Goal: Task Accomplishment & Management: Use online tool/utility

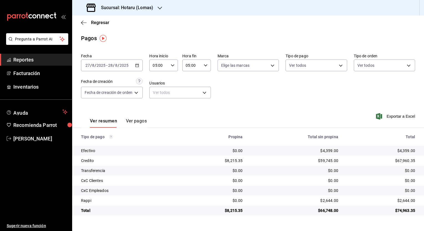
click at [137, 9] on h3 "Sucursal: Hotaru (Lomas)" at bounding box center [125, 7] width 57 height 7
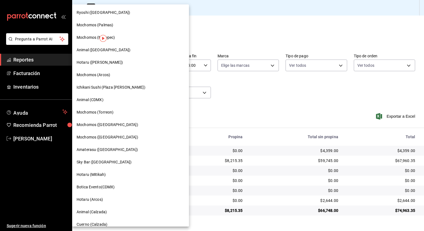
scroll to position [80, 0]
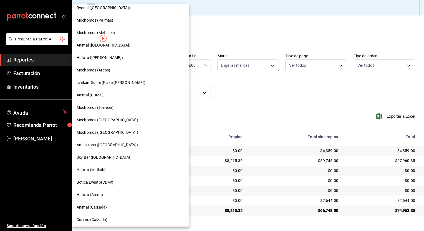
click at [115, 141] on div "Amaterasu ([GEOGRAPHIC_DATA])" at bounding box center [130, 145] width 117 height 12
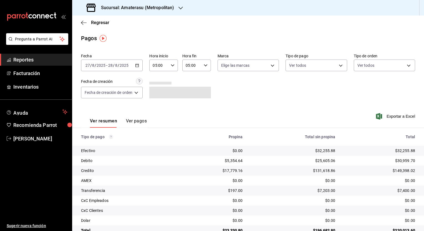
click at [140, 68] on div "[DATE] [DATE] - [DATE] [DATE]" at bounding box center [112, 66] width 62 height 12
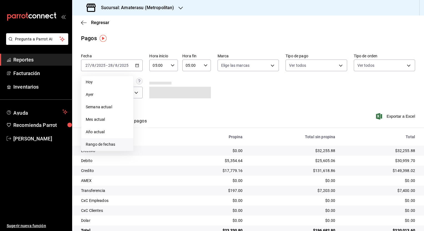
click at [113, 145] on span "Rango de fechas" at bounding box center [107, 145] width 43 height 6
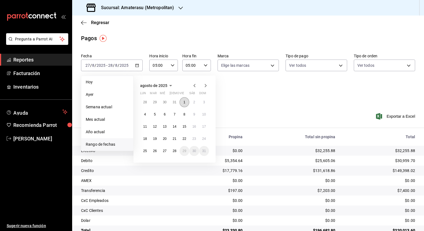
click at [183, 104] on abbr "1" at bounding box center [184, 102] width 2 height 4
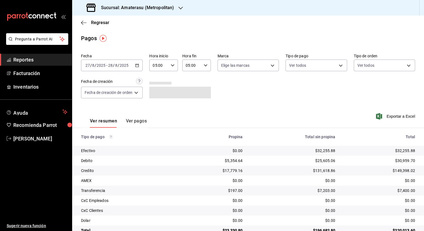
click at [251, 113] on div "Ver resumen Ver pagos Exportar a Excel" at bounding box center [248, 119] width 352 height 29
click at [140, 65] on div "[DATE] [DATE] - [DATE] [DATE]" at bounding box center [112, 66] width 62 height 12
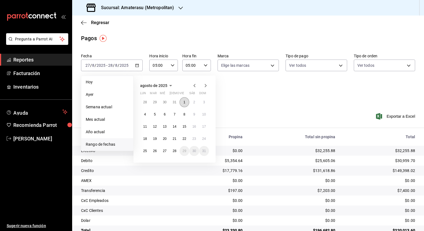
click at [186, 100] on button "1" at bounding box center [185, 102] width 10 height 10
click at [174, 150] on abbr "28" at bounding box center [175, 151] width 4 height 4
type input "00:00"
type input "23:59"
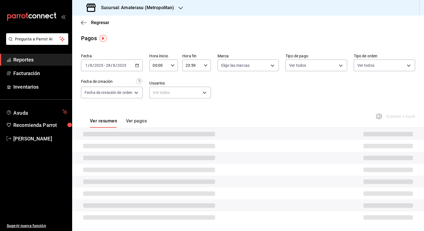
click at [173, 62] on div "00:00 Hora inicio" at bounding box center [163, 66] width 29 height 12
click at [129, 63] on div at bounding box center [212, 115] width 424 height 231
click at [139, 66] on icon "button" at bounding box center [137, 66] width 4 height 4
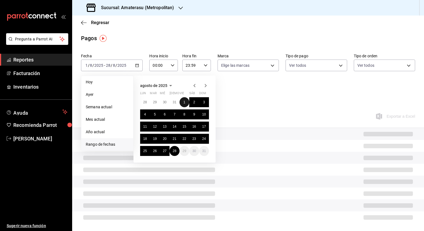
click at [185, 103] on button "1" at bounding box center [185, 102] width 10 height 10
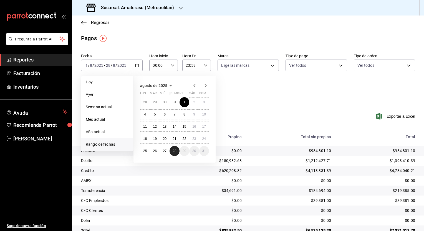
click at [178, 150] on button "28" at bounding box center [175, 151] width 10 height 10
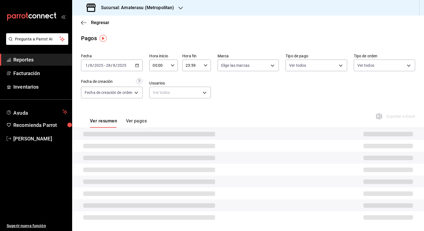
click at [173, 67] on icon "button" at bounding box center [173, 66] width 4 height 4
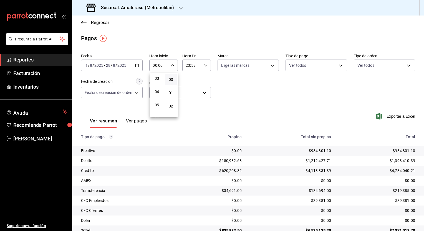
scroll to position [44, 0]
click at [158, 104] on span "05" at bounding box center [156, 102] width 5 height 4
type input "05:00"
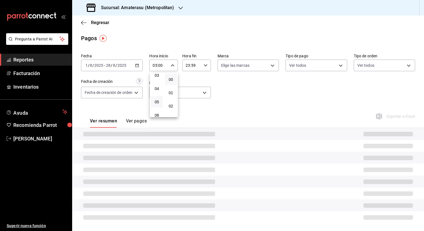
click at [202, 69] on div at bounding box center [212, 115] width 424 height 231
click at [204, 69] on div "23:59 Hora fin" at bounding box center [196, 66] width 29 height 12
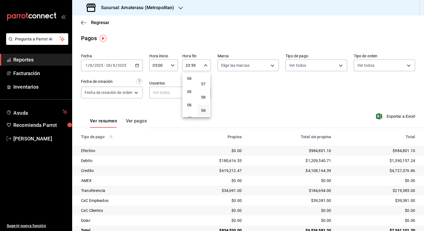
scroll to position [55, 0]
click at [190, 93] on span "05" at bounding box center [189, 91] width 5 height 4
click at [205, 82] on button "00" at bounding box center [204, 79] width 12 height 11
type input "05:00"
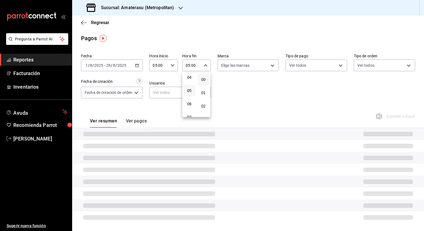
click at [251, 102] on div at bounding box center [212, 115] width 424 height 231
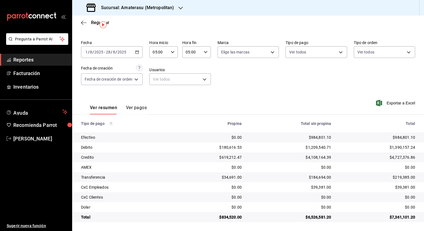
scroll to position [13, 0]
drag, startPoint x: 304, startPoint y: 219, endPoint x: 336, endPoint y: 221, distance: 32.0
click at [336, 221] on tr "Total $834,520.00 $6,526,581.20 $7,361,101.20" at bounding box center [248, 218] width 352 height 10
copy div "6,526,581.20"
click at [266, 92] on div "Ver resumen Ver pagos Exportar a Excel" at bounding box center [248, 106] width 352 height 29
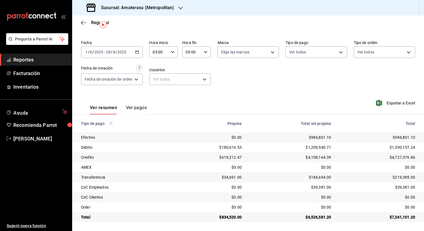
click at [165, 7] on h3 "Sucursal: Amaterasu (Metropolitan)" at bounding box center [135, 7] width 77 height 7
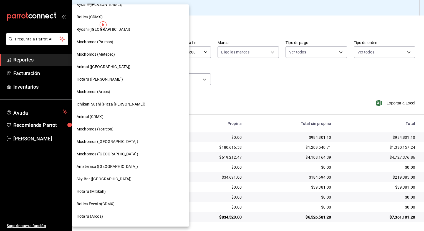
scroll to position [34, 0]
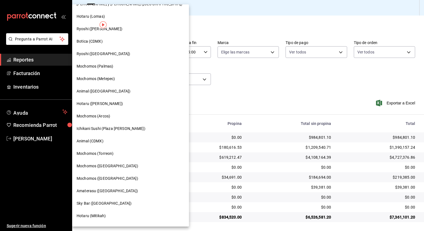
click at [109, 201] on span "Sky Bar ([GEOGRAPHIC_DATA])" at bounding box center [104, 204] width 55 height 6
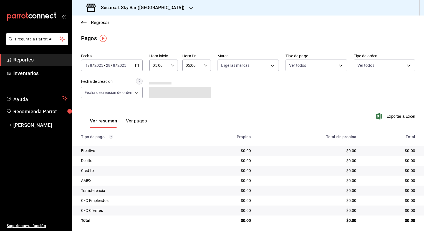
scroll to position [3, 0]
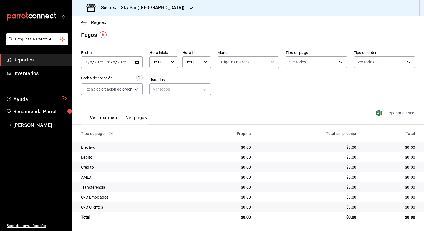
click at [398, 113] on span "Exportar a Excel" at bounding box center [396, 113] width 38 height 7
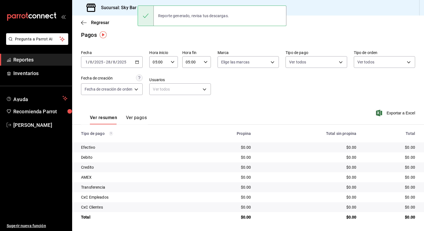
click at [236, 102] on div "Ver resumen Ver pagos Exportar a Excel" at bounding box center [248, 116] width 352 height 29
click at [129, 4] on h3 "Sucursal: Sky Bar ([GEOGRAPHIC_DATA])" at bounding box center [141, 7] width 88 height 7
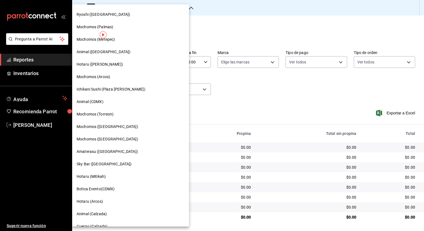
scroll to position [74, 0]
click at [108, 153] on span "Amaterasu ([GEOGRAPHIC_DATA])" at bounding box center [107, 151] width 61 height 6
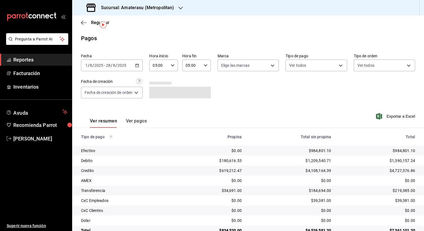
scroll to position [13, 0]
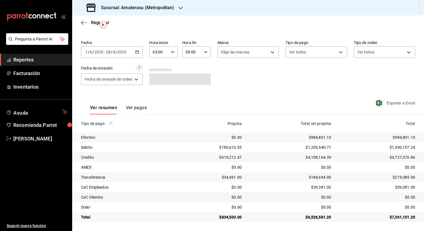
click at [391, 104] on span "Exportar a Excel" at bounding box center [396, 103] width 38 height 7
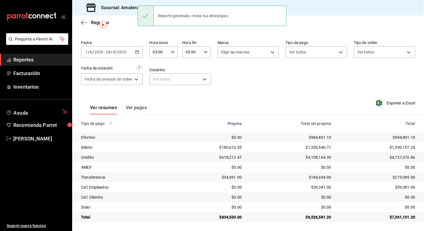
click at [214, 93] on div "Ver resumen Ver pagos Exportar a Excel" at bounding box center [248, 106] width 352 height 29
click at [127, 9] on h3 "Sucursal: Amaterasu (Metropolitan)" at bounding box center [135, 7] width 77 height 7
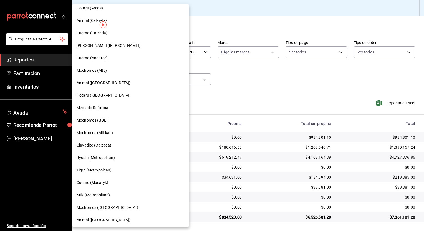
scroll to position [269, 0]
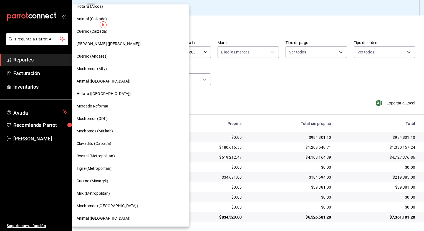
click at [107, 155] on span "Ryoshi (Metropolitan)" at bounding box center [96, 156] width 38 height 6
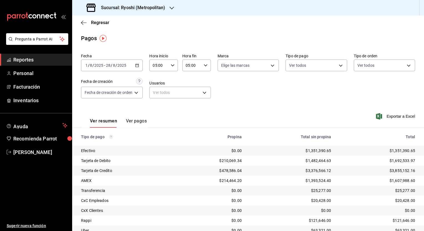
click at [271, 125] on div "Ver resumen Ver pagos Exportar a Excel" at bounding box center [248, 119] width 352 height 29
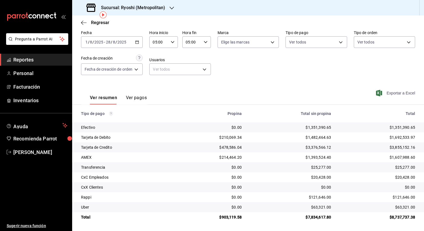
click at [388, 92] on span "Exportar a Excel" at bounding box center [396, 93] width 38 height 7
click at [390, 94] on span "Exportar a Excel" at bounding box center [396, 93] width 38 height 7
